Goal: Task Accomplishment & Management: Use online tool/utility

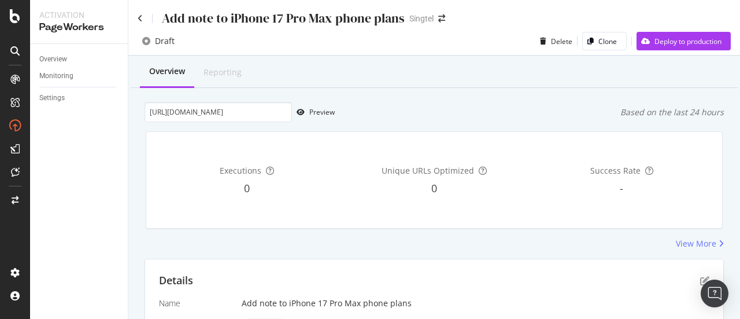
scroll to position [80, 0]
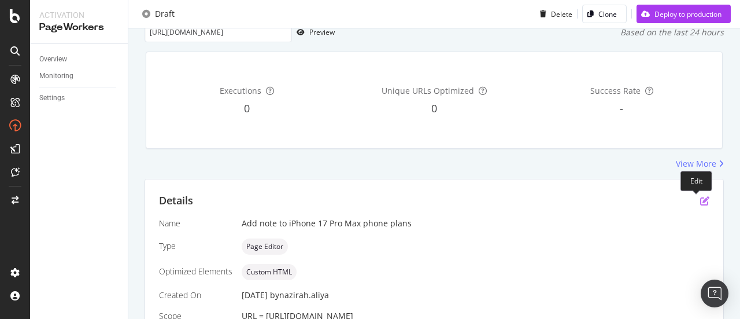
click at [700, 203] on icon "pen-to-square" at bounding box center [704, 200] width 9 height 9
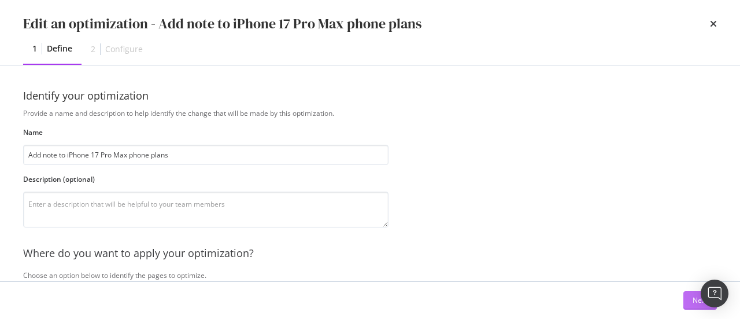
click at [693, 297] on div "Next" at bounding box center [700, 300] width 15 height 10
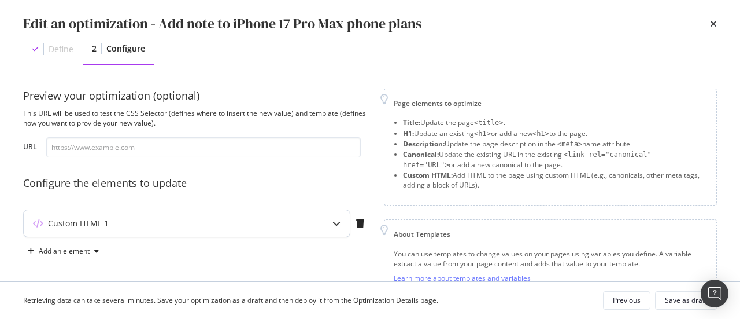
click at [309, 210] on div "Custom HTML 1" at bounding box center [187, 223] width 326 height 27
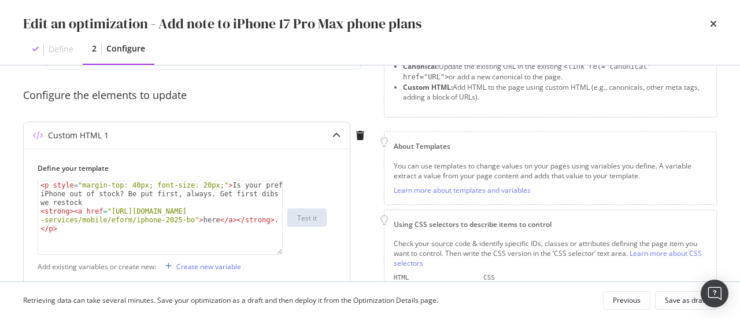
scroll to position [84, 0]
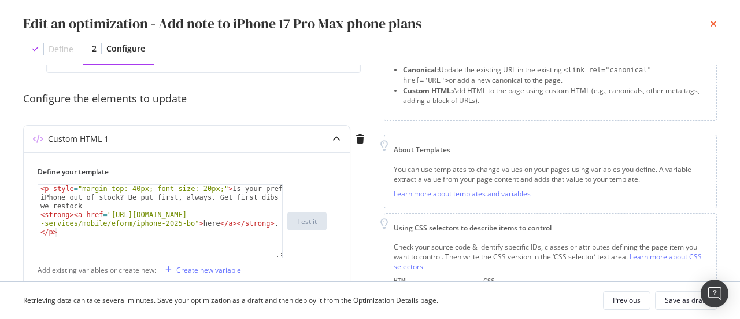
click at [714, 23] on icon "times" at bounding box center [713, 23] width 7 height 9
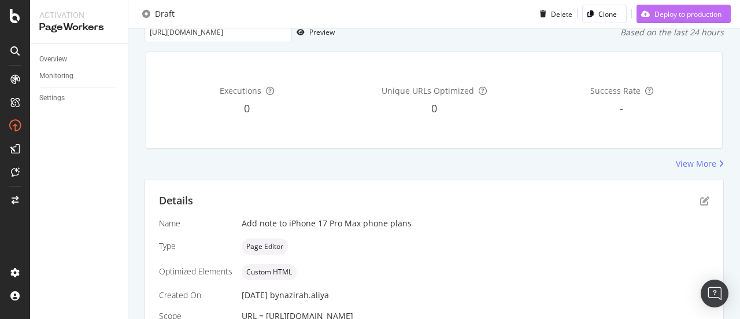
click at [698, 16] on div "Deploy to production" at bounding box center [688, 14] width 67 height 10
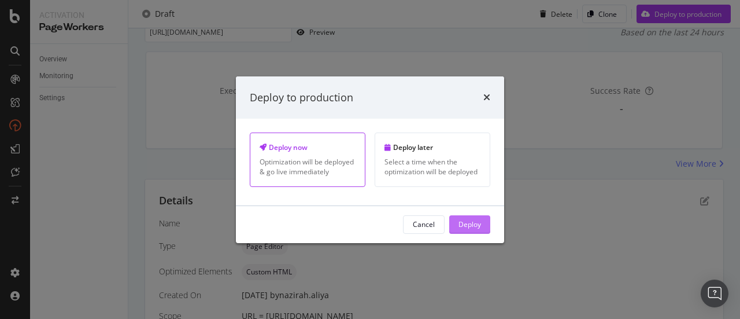
click at [478, 219] on div "Deploy" at bounding box center [470, 224] width 23 height 10
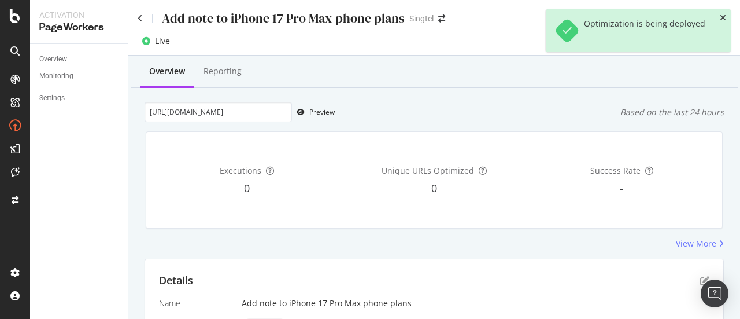
click at [724, 19] on icon "close toast" at bounding box center [723, 18] width 6 height 8
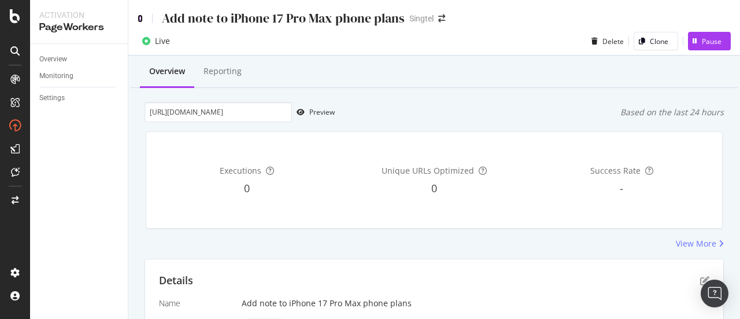
click at [142, 18] on icon at bounding box center [140, 18] width 5 height 8
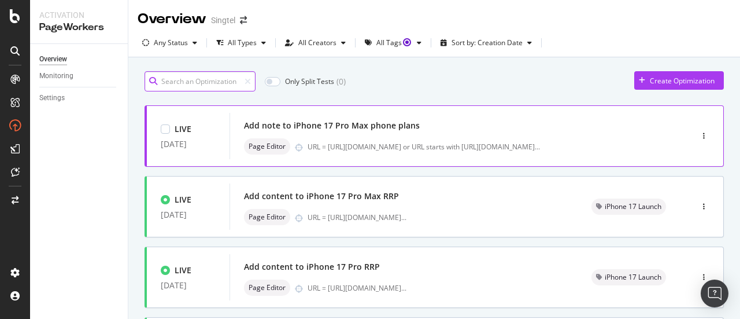
scroll to position [51, 0]
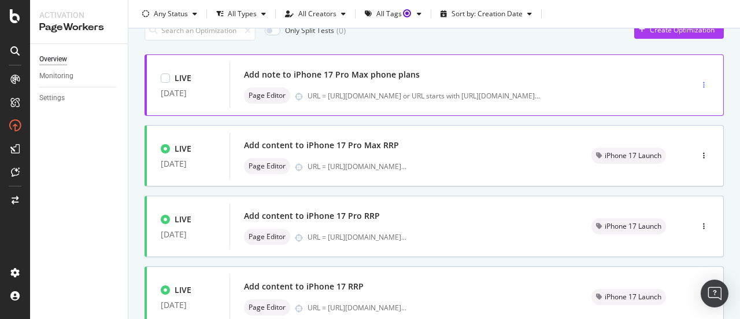
click at [699, 82] on div "button" at bounding box center [704, 85] width 11 height 7
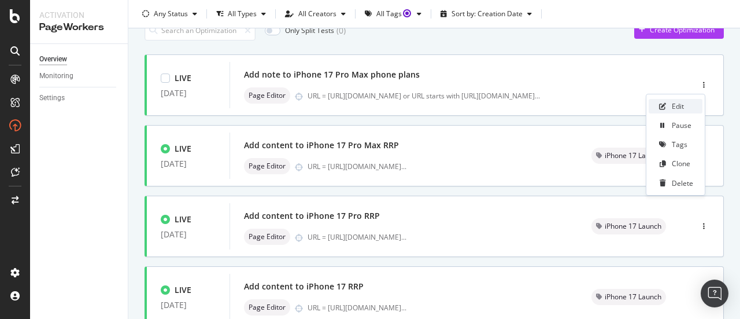
click at [677, 110] on div "Edit" at bounding box center [678, 106] width 12 height 10
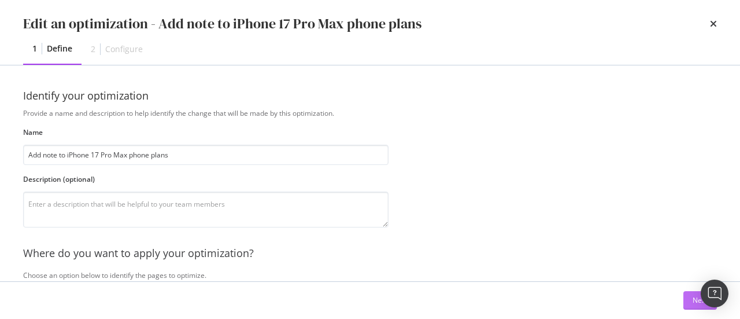
click at [695, 300] on div "Next" at bounding box center [700, 300] width 15 height 10
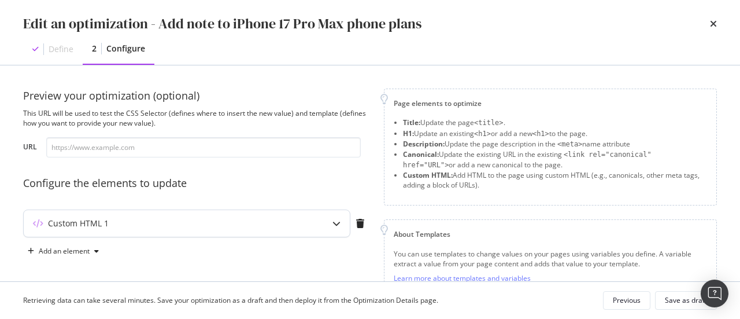
click at [289, 219] on div "Custom HTML 1" at bounding box center [164, 223] width 280 height 12
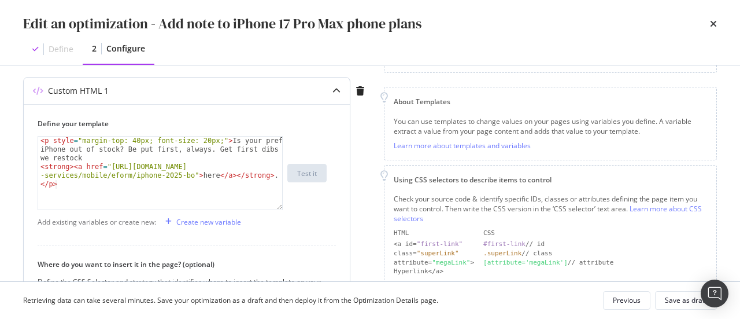
scroll to position [143, 0]
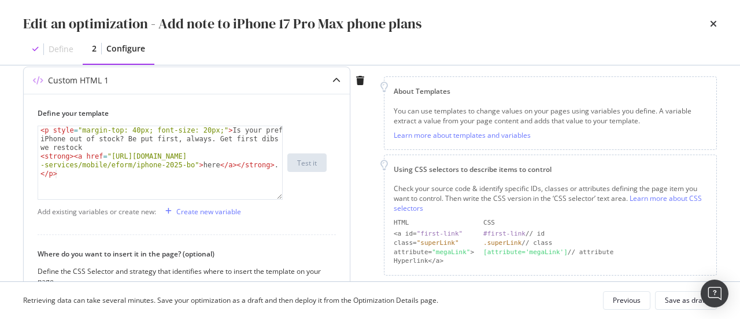
click at [194, 128] on div "< p style = "margin-top: 40px; font-size: 20px;" > Is your preferred iPhone out…" at bounding box center [160, 180] width 245 height 108
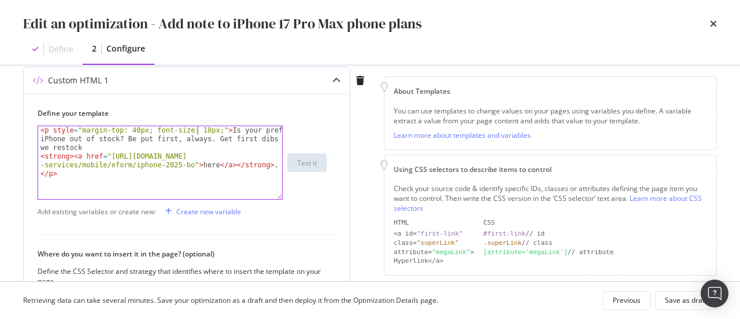
scroll to position [0, 13]
type textarea "<p style="margin-top: 40px; font-size: 18px;">Is your preferred iPhone out of s…"
click at [686, 297] on div "Save as draft" at bounding box center [686, 300] width 42 height 10
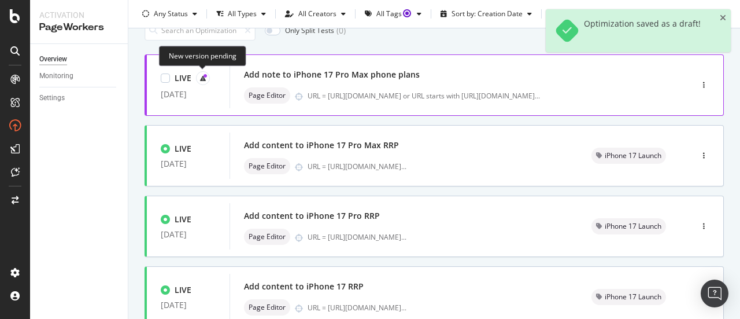
click at [204, 74] on icon at bounding box center [205, 75] width 3 height 3
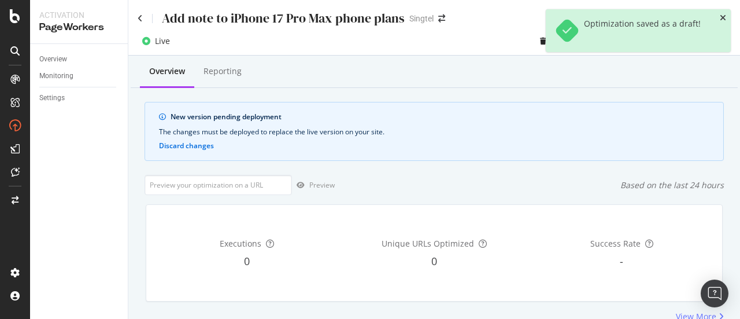
click at [723, 14] on icon "close toast" at bounding box center [723, 18] width 6 height 8
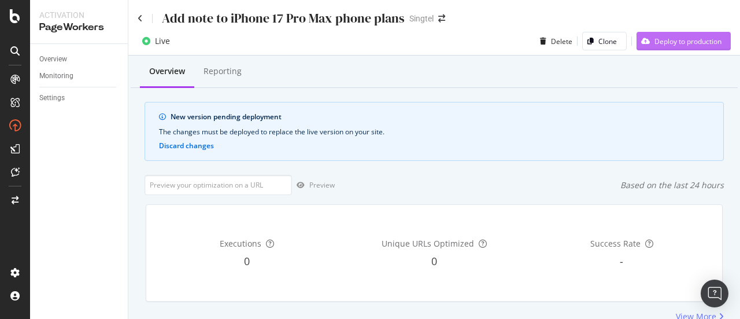
click at [696, 43] on div "Deploy to production" at bounding box center [688, 41] width 67 height 10
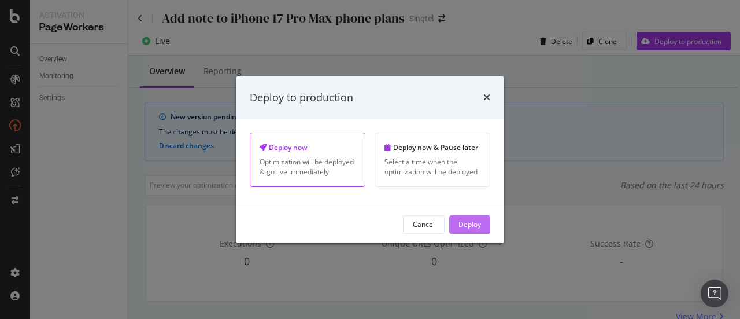
click at [458, 219] on button "Deploy" at bounding box center [469, 224] width 41 height 19
